Goal: Information Seeking & Learning: Compare options

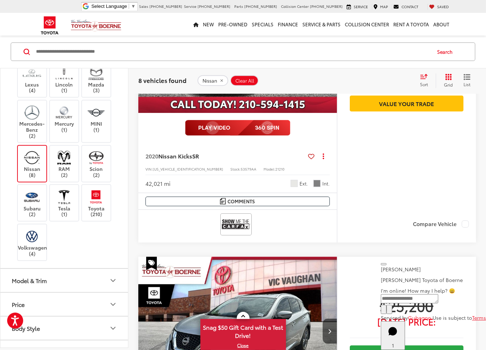
scroll to position [249, 0]
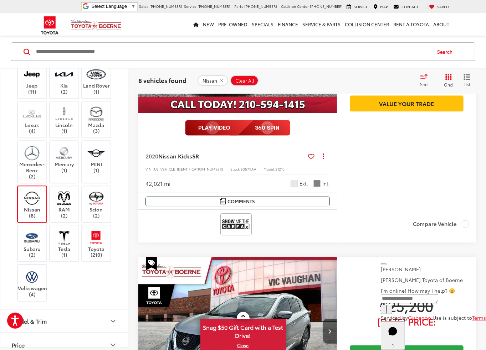
click at [44, 190] on label "Nissan (8)" at bounding box center [32, 204] width 29 height 29
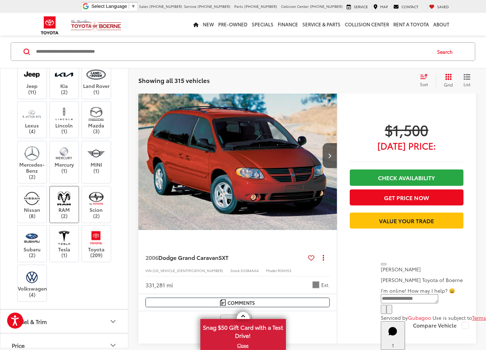
click at [62, 203] on img at bounding box center [64, 198] width 20 height 17
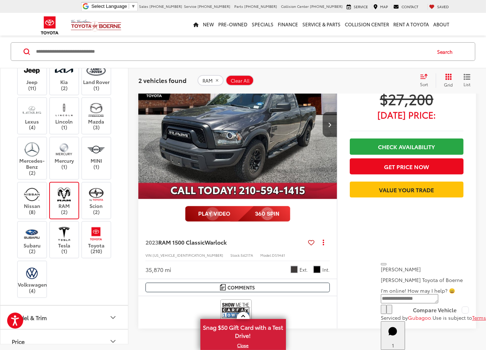
scroll to position [309, 0]
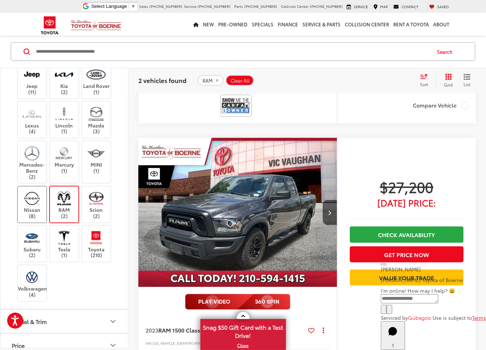
click at [31, 202] on img at bounding box center [32, 198] width 20 height 17
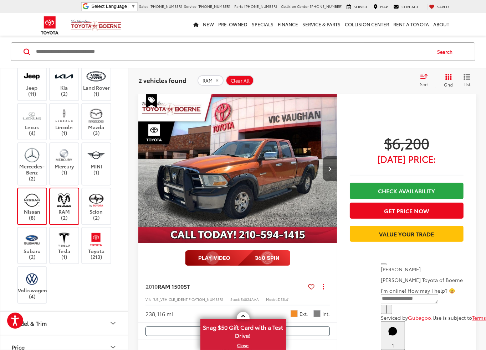
scroll to position [60, 0]
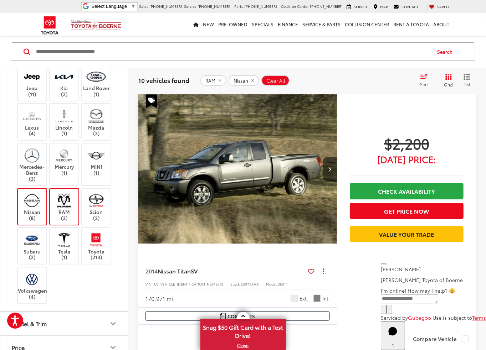
click at [74, 192] on label "RAM (2)" at bounding box center [64, 206] width 29 height 29
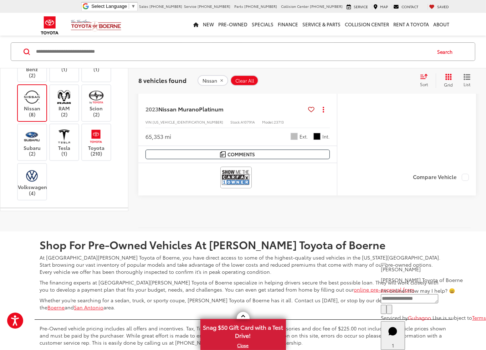
scroll to position [2198, 0]
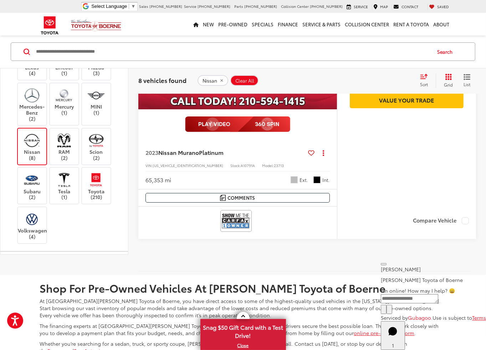
click at [37, 144] on label "Nissan (8)" at bounding box center [32, 146] width 29 height 29
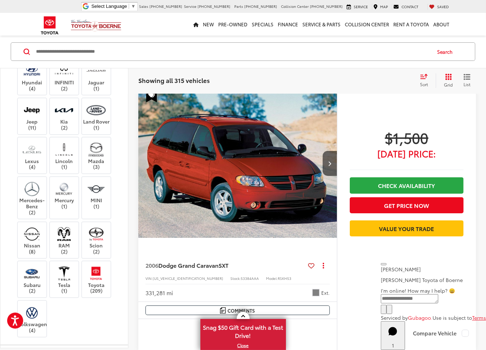
scroll to position [60, 0]
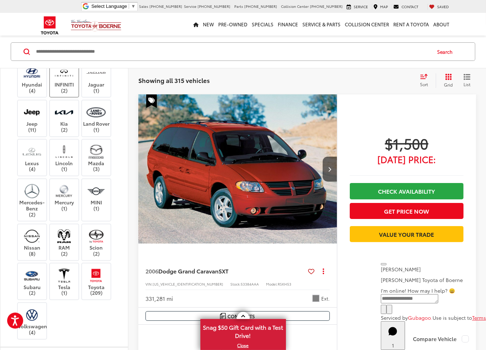
click at [64, 87] on label "INFINITI (2)" at bounding box center [64, 79] width 29 height 29
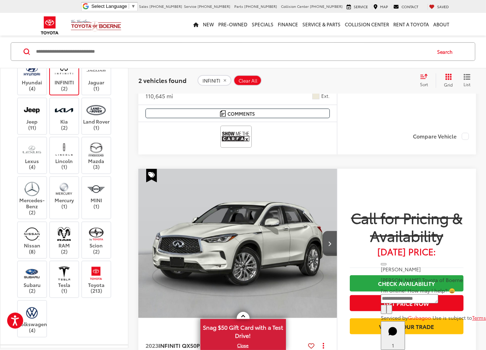
scroll to position [273, 0]
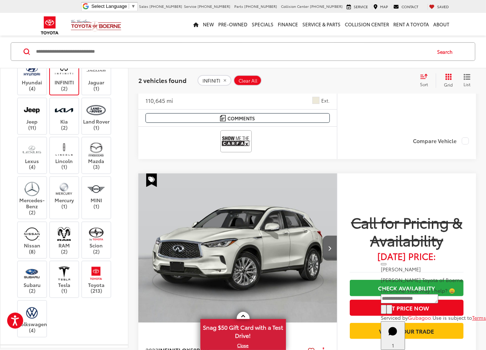
click at [329, 246] on icon "Next image" at bounding box center [329, 248] width 3 height 5
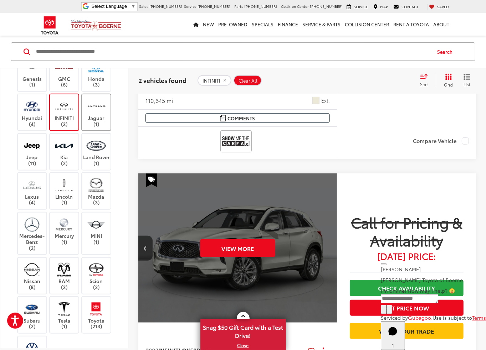
scroll to position [143, 0]
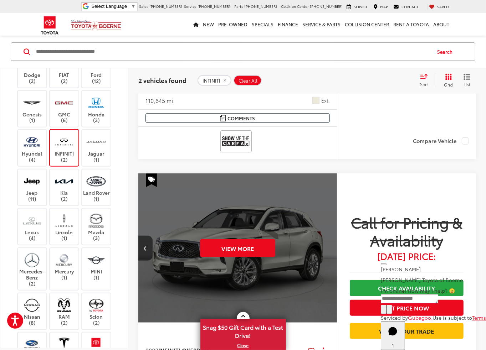
click at [75, 134] on label "INFINITI (2)" at bounding box center [64, 148] width 29 height 29
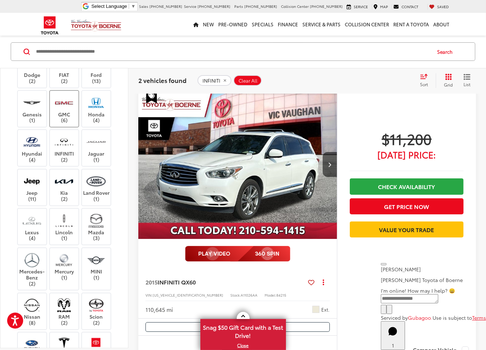
scroll to position [60, 0]
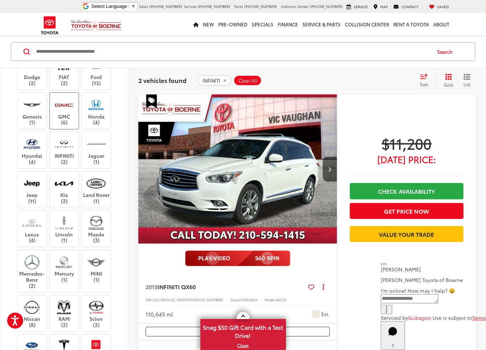
click at [66, 118] on label "GMC (6)" at bounding box center [64, 111] width 29 height 29
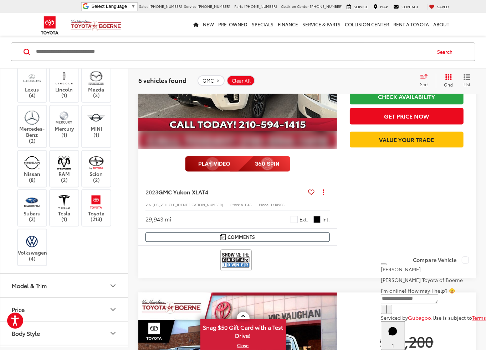
scroll to position [1271, 0]
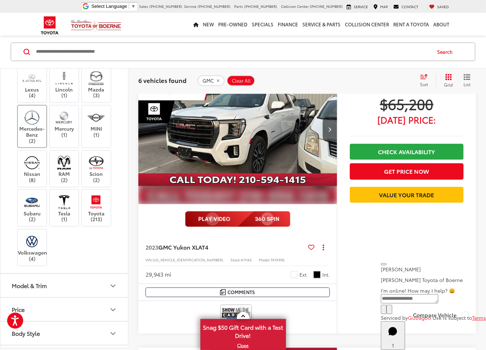
click at [32, 119] on img at bounding box center [32, 117] width 20 height 17
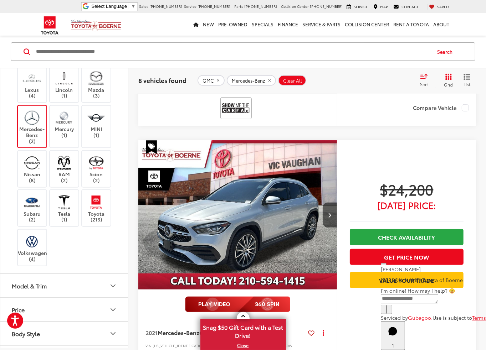
scroll to position [345, 0]
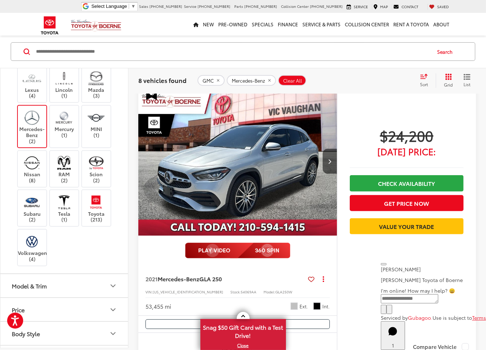
click at [45, 109] on label "Mercedes-Benz (2)" at bounding box center [32, 126] width 29 height 35
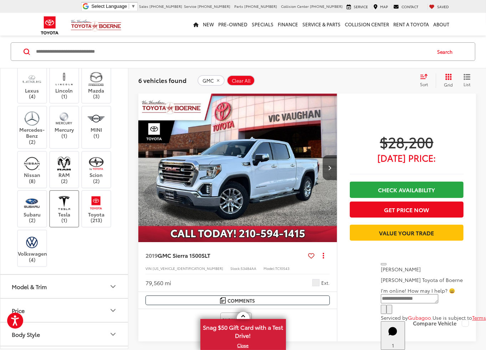
scroll to position [60, 0]
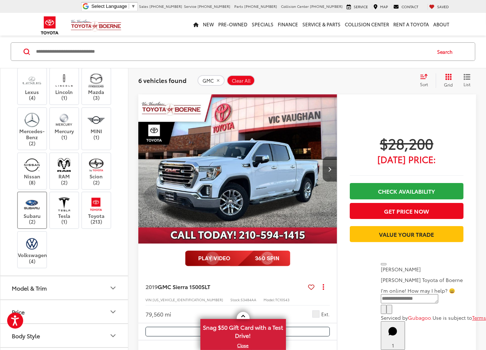
click at [38, 209] on label "Subaru (2)" at bounding box center [32, 210] width 29 height 29
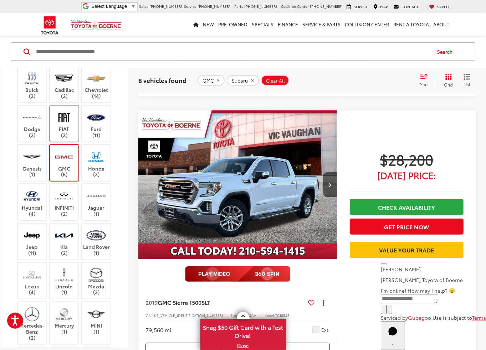
scroll to position [71, 0]
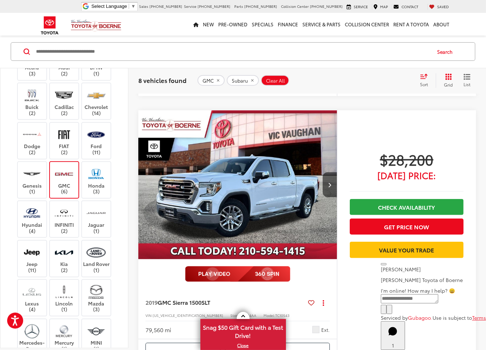
click at [74, 166] on label "GMC (6)" at bounding box center [64, 180] width 29 height 29
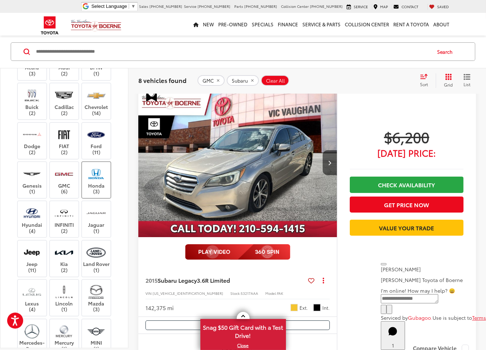
scroll to position [60, 0]
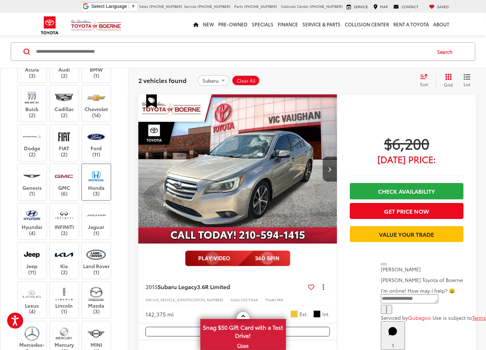
click at [94, 177] on img at bounding box center [96, 176] width 20 height 17
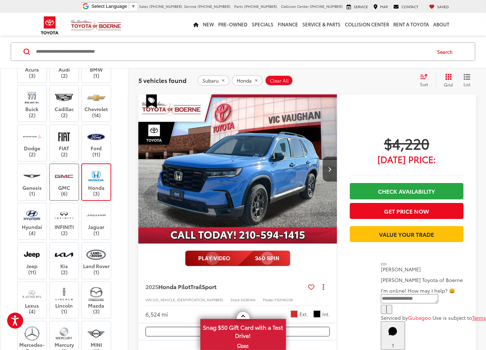
click at [72, 184] on label "GMC (6)" at bounding box center [64, 182] width 29 height 29
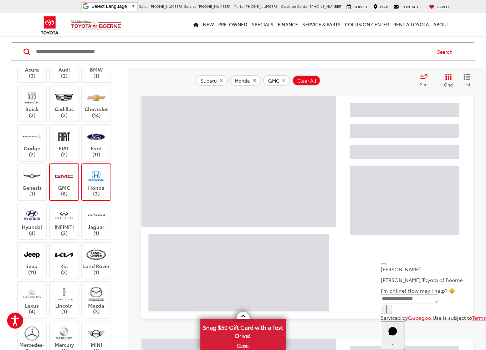
click at [76, 168] on label "GMC (6)" at bounding box center [64, 182] width 29 height 29
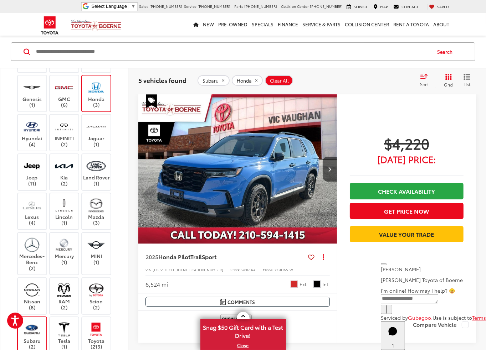
scroll to position [214, 0]
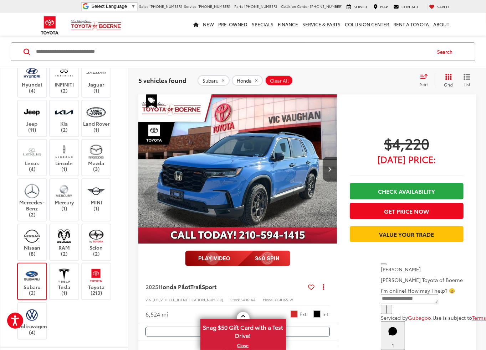
click at [46, 267] on label "Subaru (2)" at bounding box center [32, 281] width 29 height 29
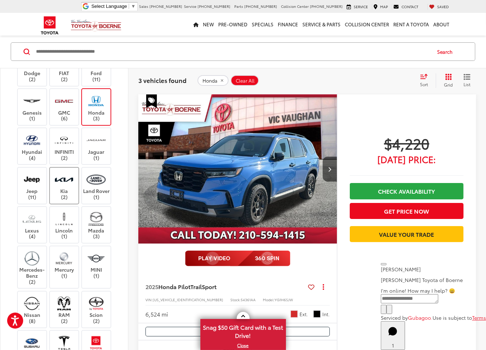
scroll to position [143, 0]
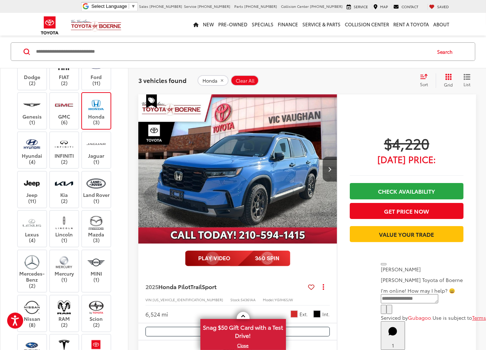
click at [108, 97] on label "Honda (3)" at bounding box center [96, 111] width 29 height 29
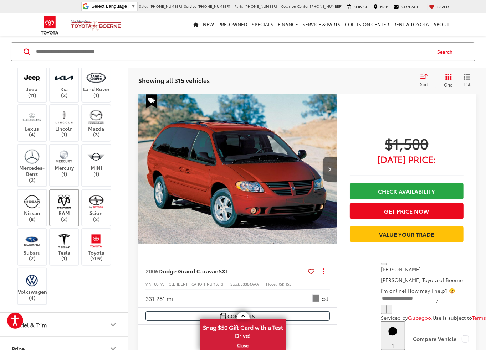
scroll to position [249, 0]
